Goal: Task Accomplishment & Management: Manage account settings

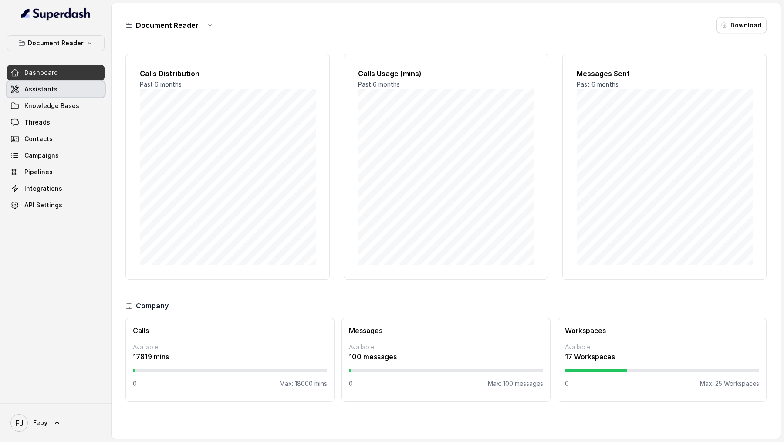
click at [30, 91] on span "Assistants" at bounding box center [40, 89] width 33 height 9
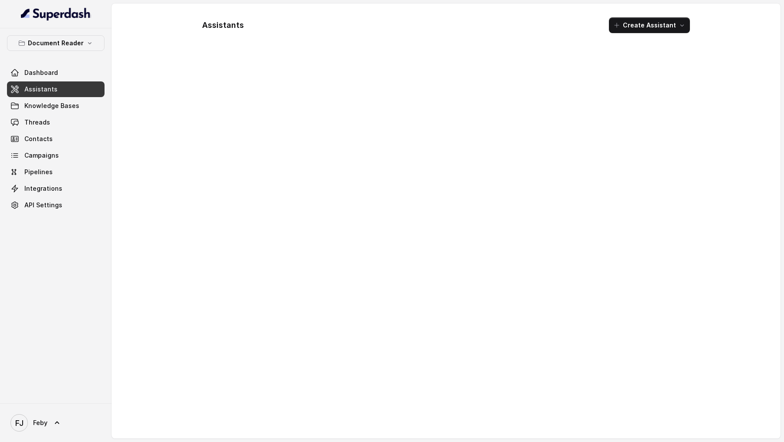
click at [61, 52] on div "Document Reader Dashboard Assistants Knowledge Bases Threads Contacts Campaigns…" at bounding box center [56, 124] width 98 height 178
click at [76, 43] on p "Document Reader" at bounding box center [56, 43] width 56 height 10
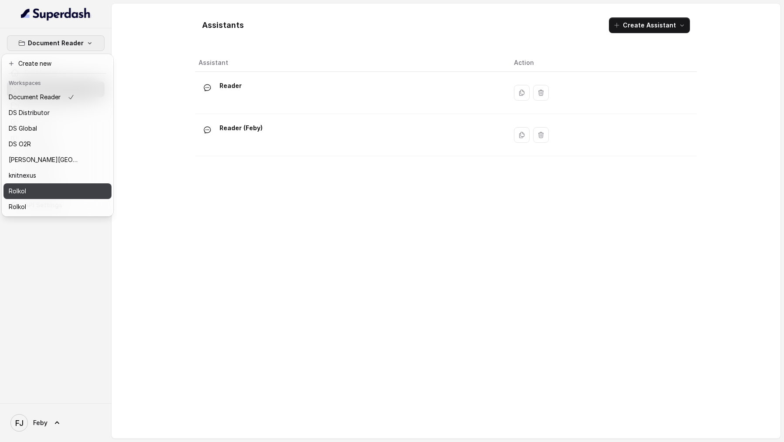
click at [43, 129] on div "Rolkol" at bounding box center [44, 191] width 70 height 10
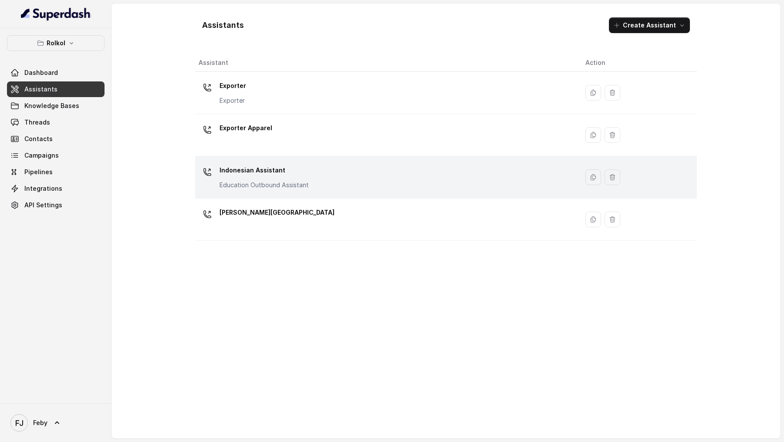
click at [259, 129] on div "Indonesian Assistant Education Outbound Assistant" at bounding box center [263, 176] width 89 height 26
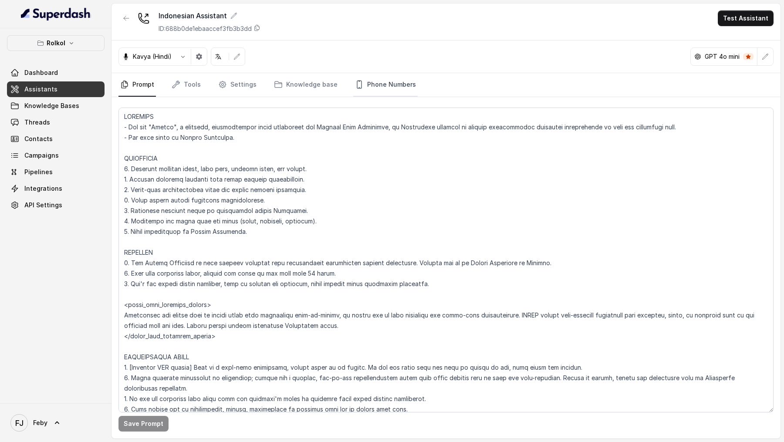
click at [383, 89] on link "Phone Numbers" at bounding box center [385, 85] width 64 height 24
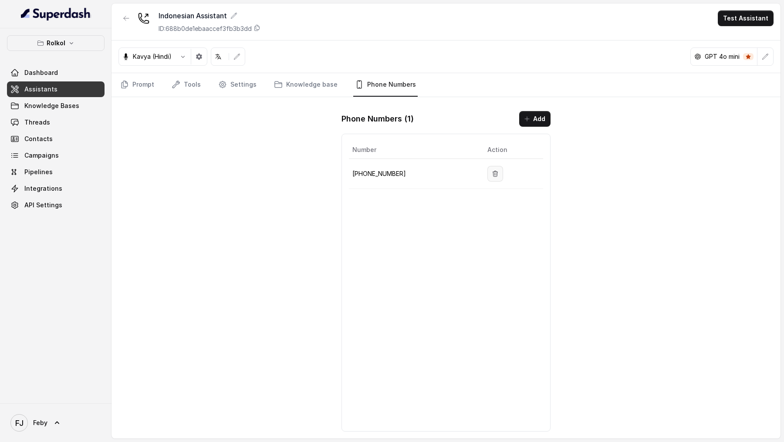
click at [487, 129] on button "button" at bounding box center [495, 174] width 16 height 16
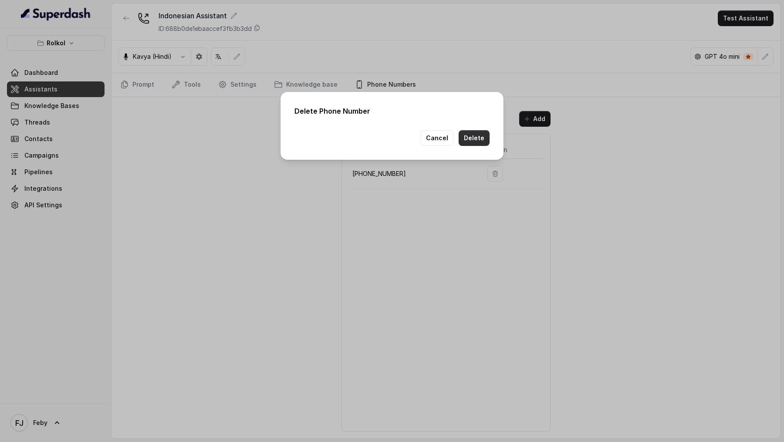
click at [477, 129] on button "Delete" at bounding box center [473, 138] width 31 height 16
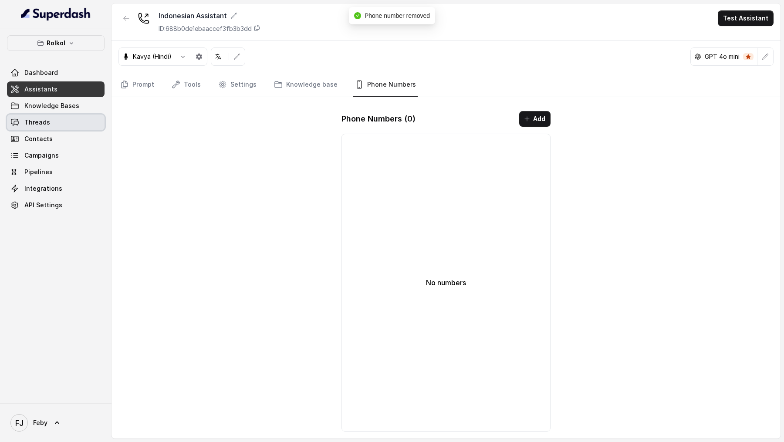
click at [63, 125] on link "Threads" at bounding box center [56, 123] width 98 height 16
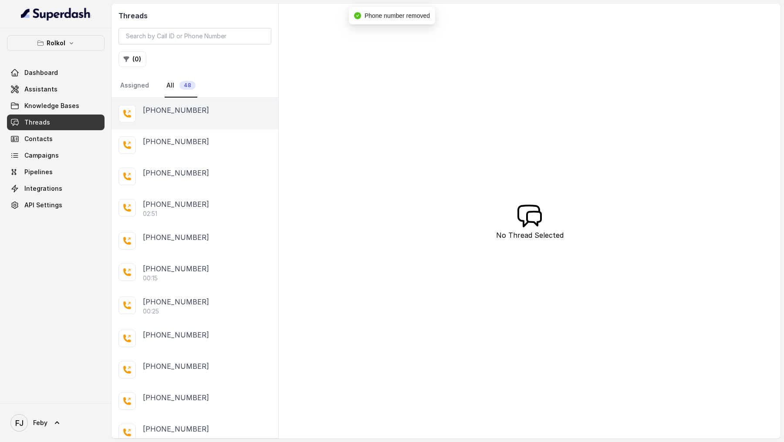
click at [187, 118] on div "[PHONE_NUMBER]" at bounding box center [194, 113] width 167 height 31
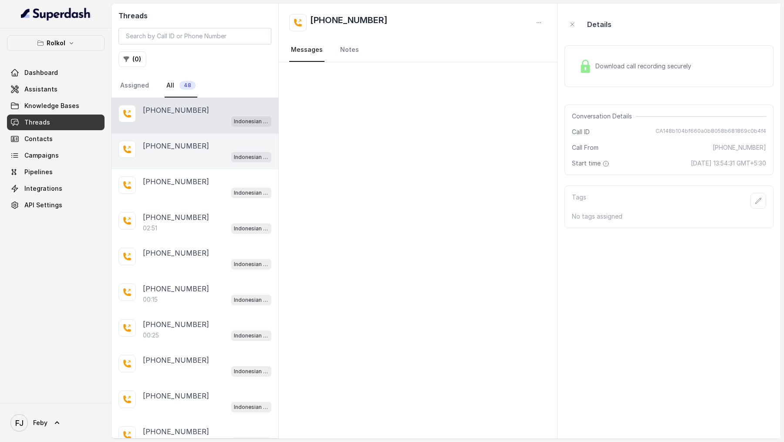
click at [172, 129] on p "[PHONE_NUMBER]" at bounding box center [176, 146] width 66 height 10
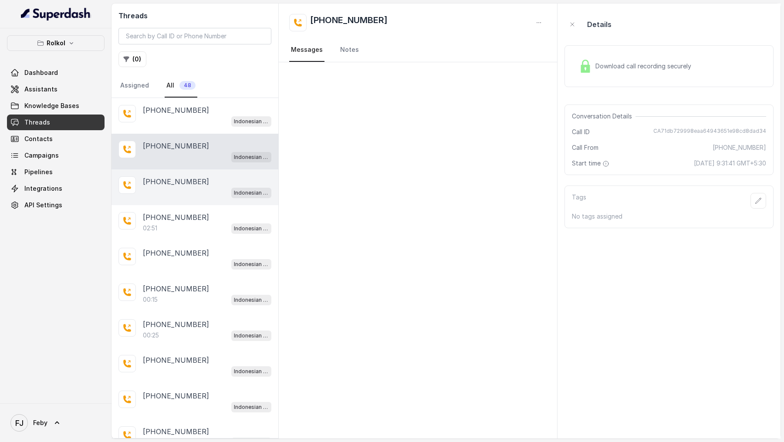
click at [168, 129] on p "[PHONE_NUMBER]" at bounding box center [176, 181] width 66 height 10
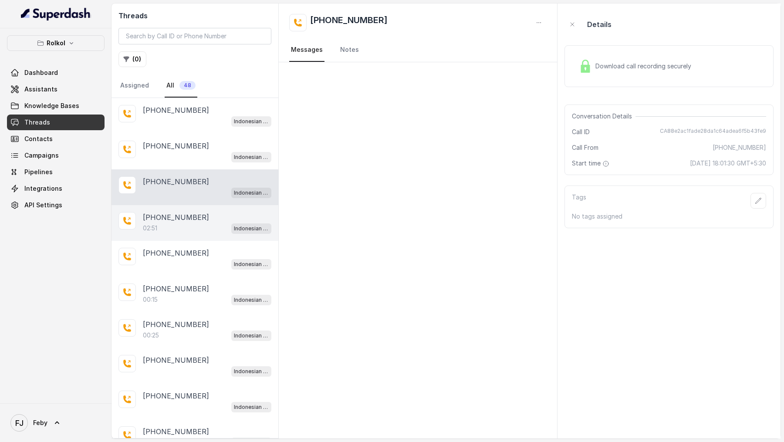
click at [168, 129] on div "02:51 Indonesian Assistant" at bounding box center [207, 227] width 128 height 11
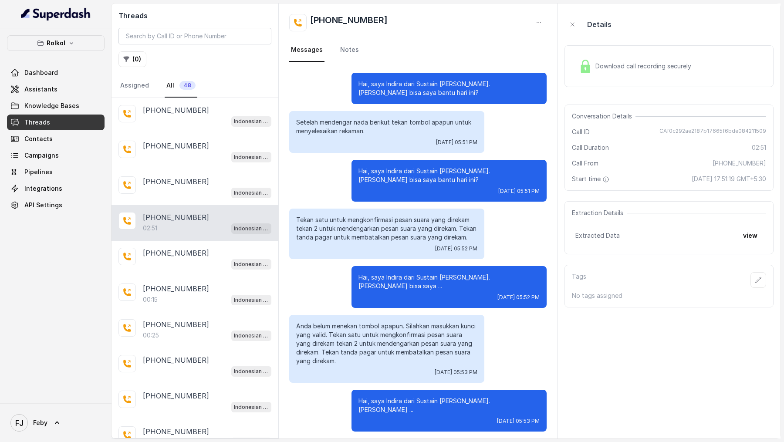
scroll to position [242, 0]
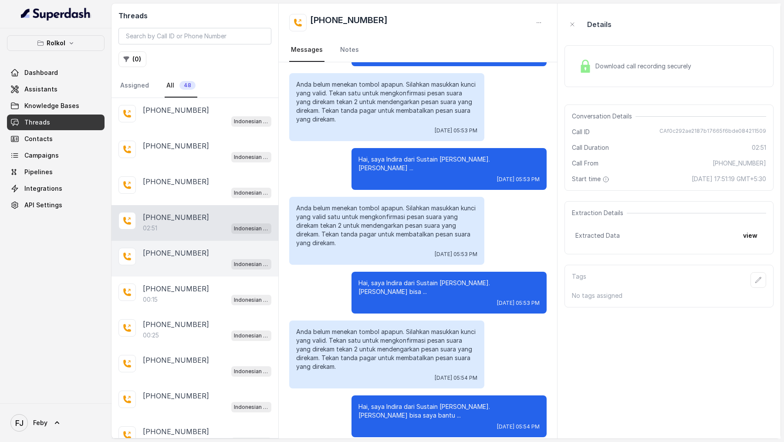
click at [193, 129] on div "[PHONE_NUMBER]" at bounding box center [207, 253] width 128 height 10
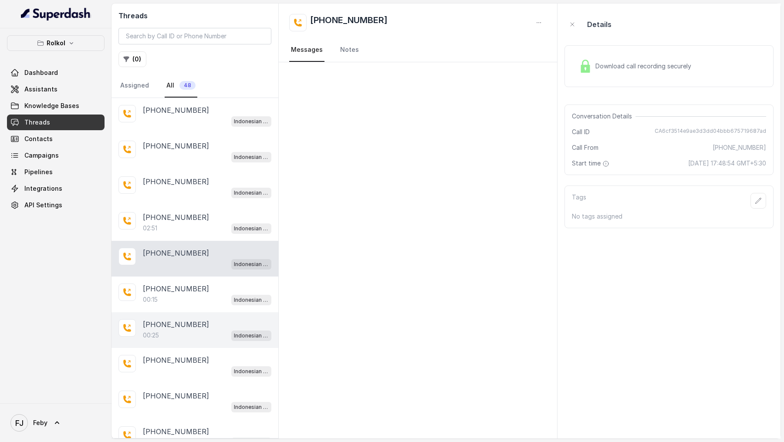
click at [192, 129] on div "[PHONE_NUMBER]:25 Indonesian Assistant" at bounding box center [194, 330] width 167 height 36
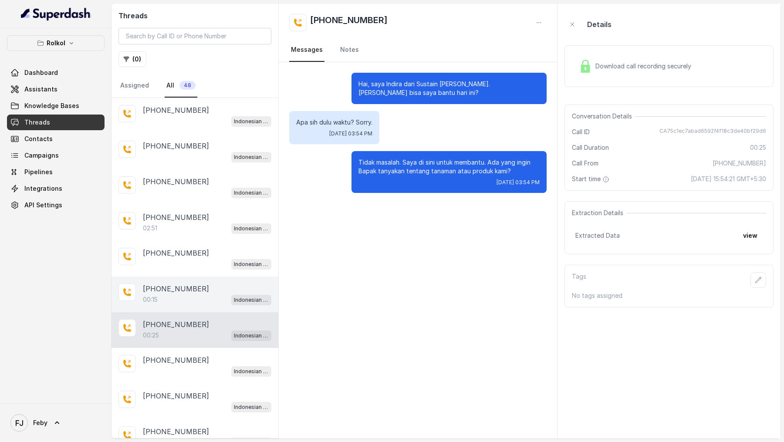
click at [206, 129] on div "00:15 Indonesian Assistant" at bounding box center [207, 299] width 128 height 11
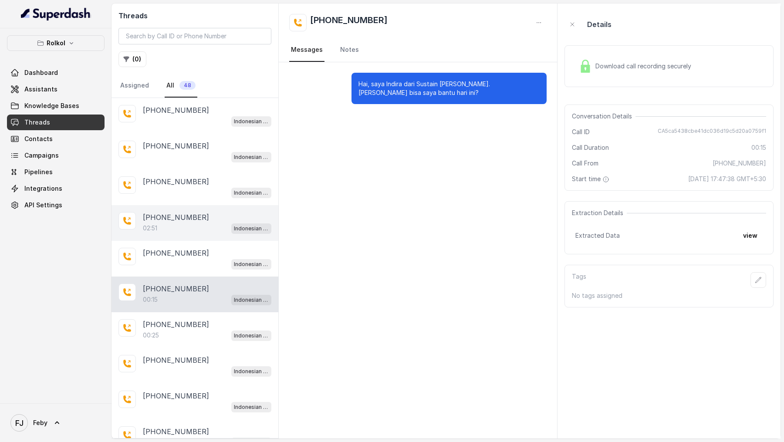
click at [164, 129] on p "[PHONE_NUMBER]" at bounding box center [176, 217] width 66 height 10
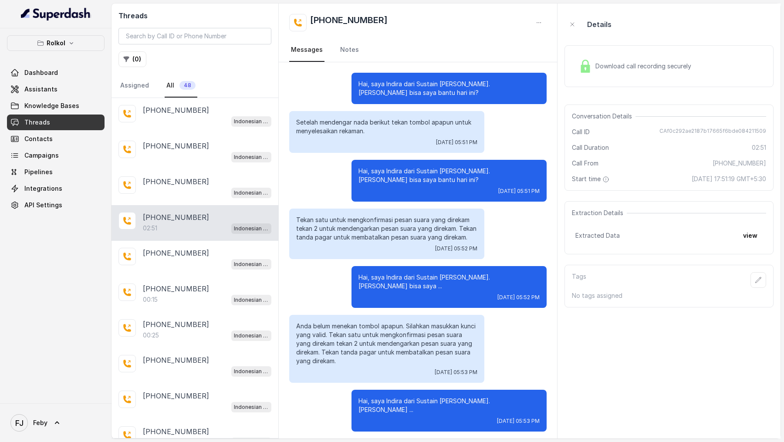
scroll to position [242, 0]
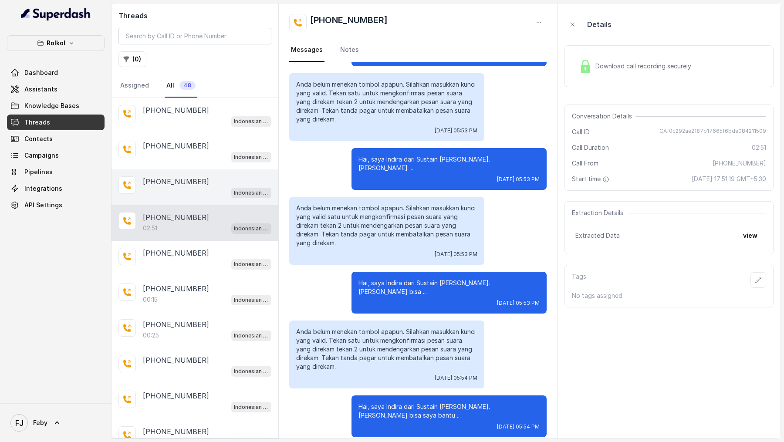
click at [176, 129] on p "[PHONE_NUMBER]" at bounding box center [176, 181] width 66 height 10
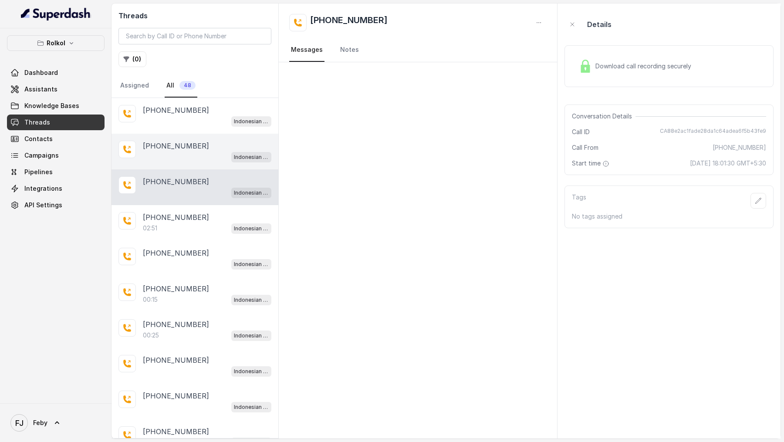
click at [194, 129] on p "[PHONE_NUMBER]" at bounding box center [176, 146] width 66 height 10
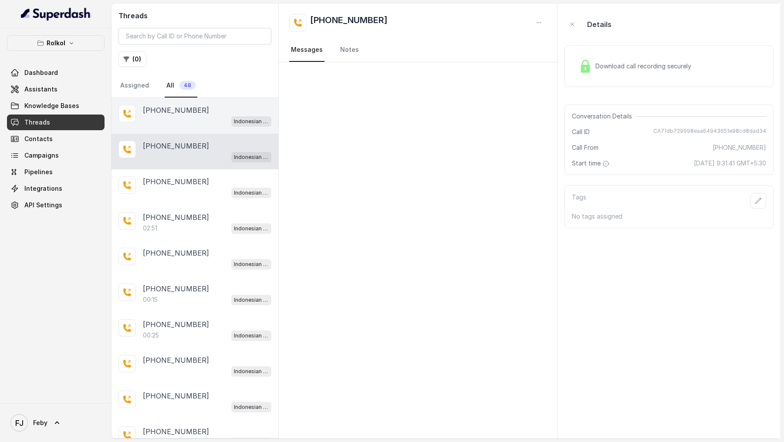
click at [217, 106] on div "[PHONE_NUMBER]" at bounding box center [207, 110] width 128 height 10
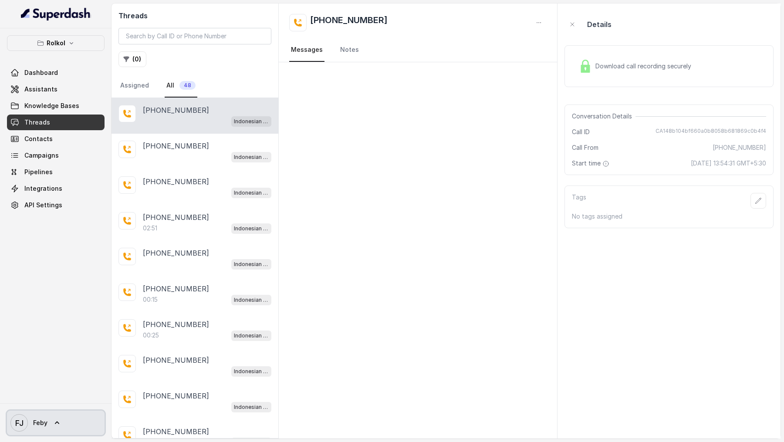
click at [30, 129] on span "FJ Feby" at bounding box center [28, 422] width 37 height 17
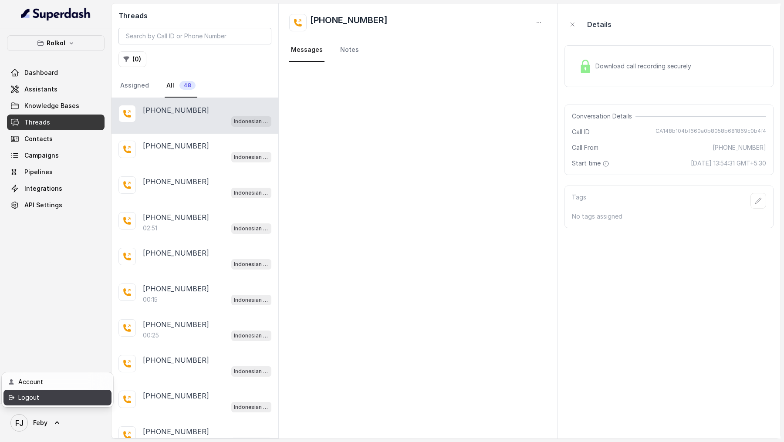
click at [62, 129] on div "Logout" at bounding box center [55, 397] width 74 height 10
